Goal: Information Seeking & Learning: Learn about a topic

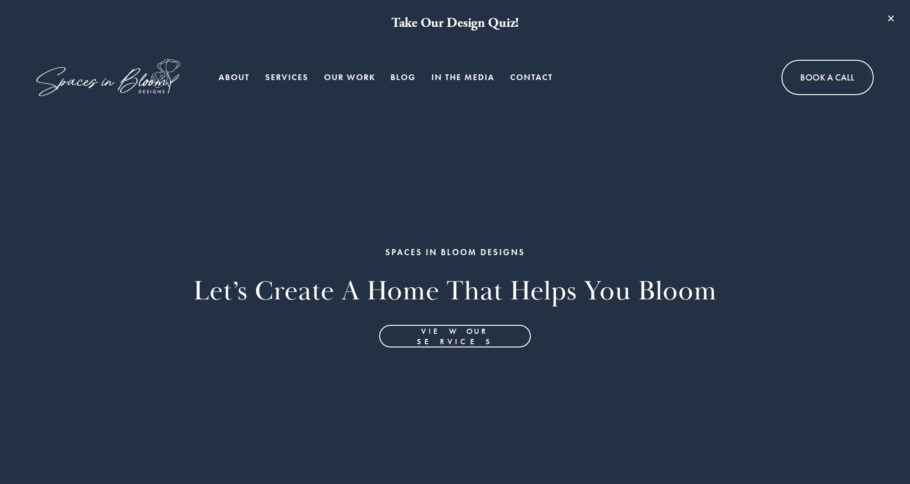
click at [291, 76] on link "Services" at bounding box center [286, 77] width 43 height 19
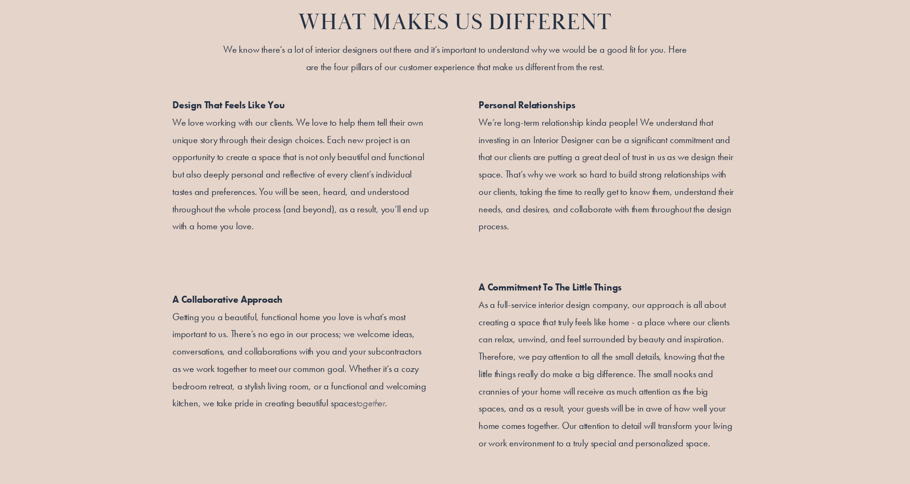
scroll to position [1565, 0]
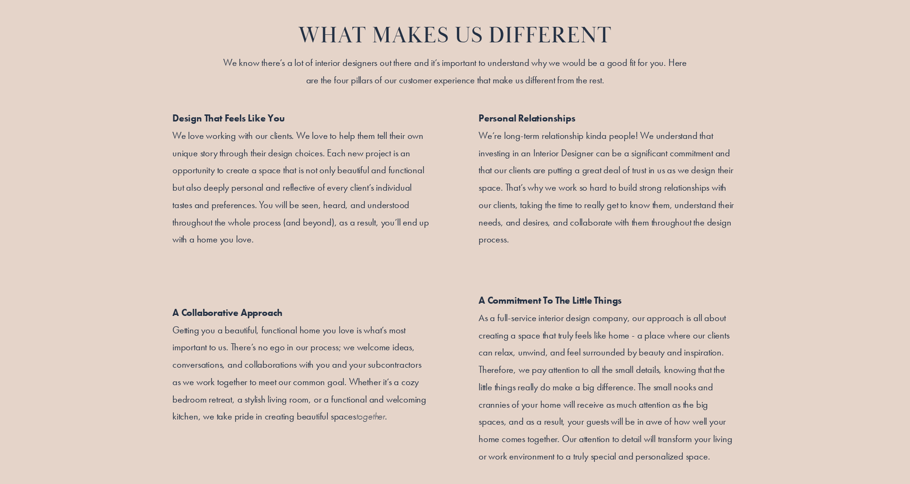
drag, startPoint x: 210, startPoint y: 11, endPoint x: 797, endPoint y: 446, distance: 730.9
click at [797, 446] on div "WHAT MAKES US DIFFERENT We know there’s a lot of interior designers out there a…" at bounding box center [455, 242] width 910 height 522
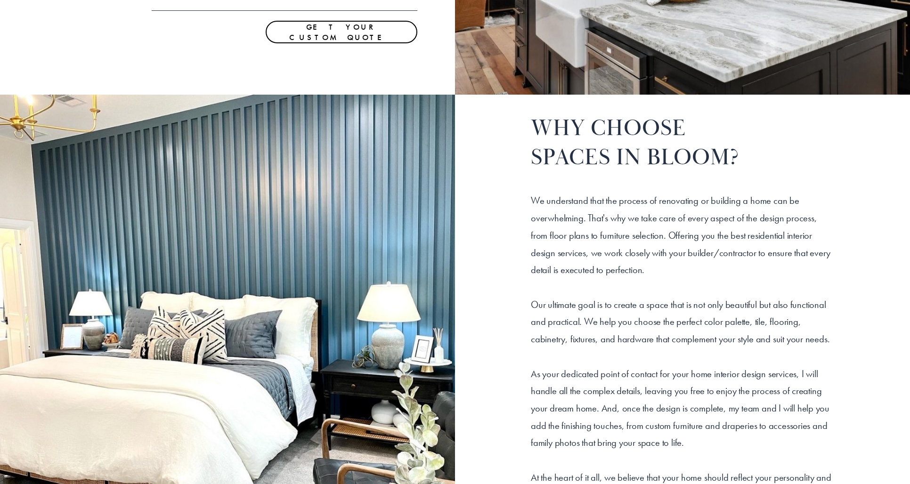
scroll to position [979, 0]
